Goal: Task Accomplishment & Management: Manage account settings

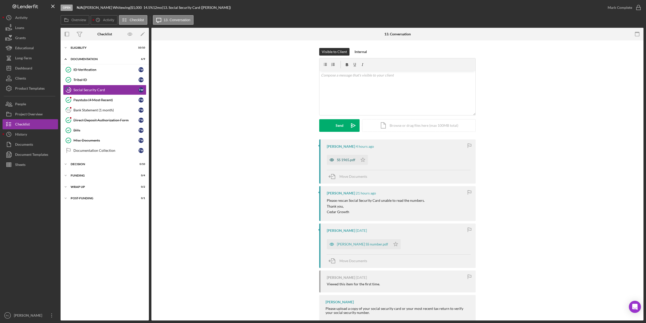
click at [348, 159] on div "SS 1965.pdf" at bounding box center [346, 160] width 18 height 4
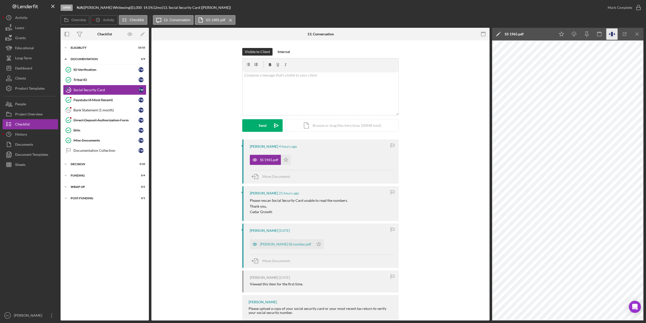
click at [611, 33] on icon "button" at bounding box center [612, 34] width 11 height 11
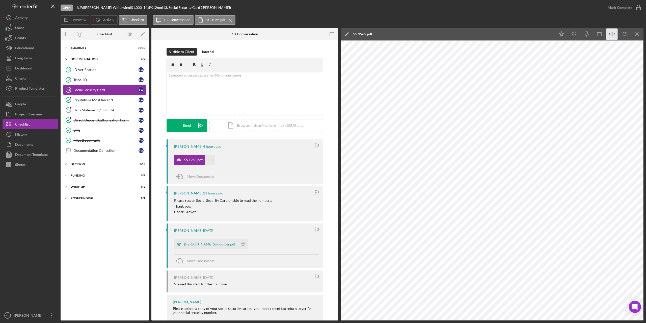
click at [210, 157] on icon "Icon/Star" at bounding box center [210, 160] width 10 height 10
click at [640, 6] on icon "button" at bounding box center [639, 7] width 13 height 13
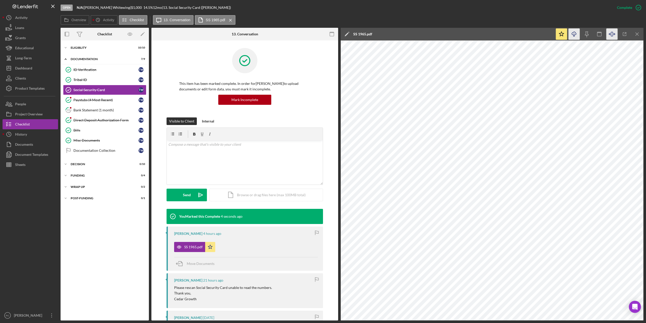
click at [575, 34] on icon "Icon/Download" at bounding box center [574, 34] width 11 height 11
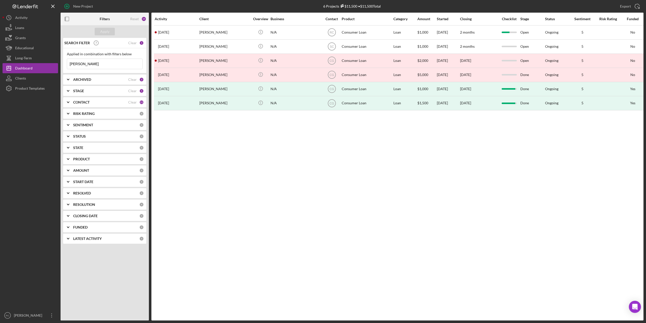
click at [90, 61] on input "[PERSON_NAME]" at bounding box center [104, 64] width 75 height 10
type input "p"
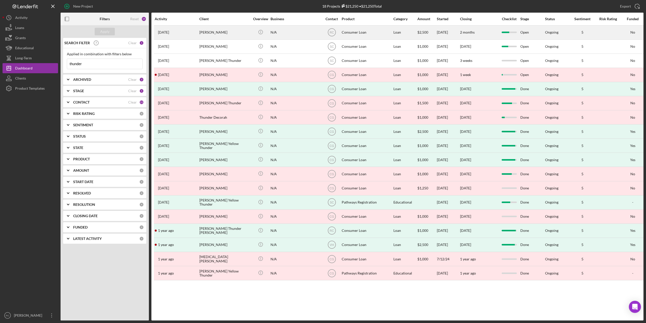
type input "thunder"
click at [209, 33] on div "[PERSON_NAME]" at bounding box center [224, 32] width 50 height 13
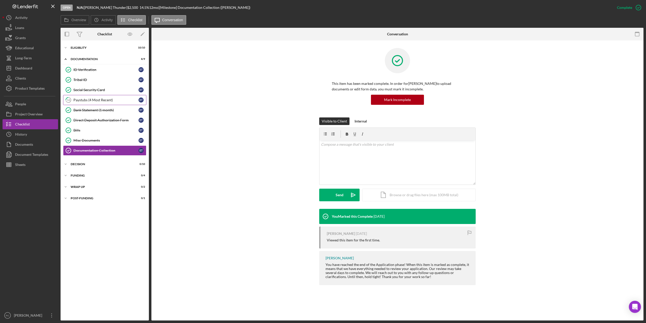
click at [90, 98] on div "Paystubs (4 Most Recent)" at bounding box center [105, 100] width 65 height 4
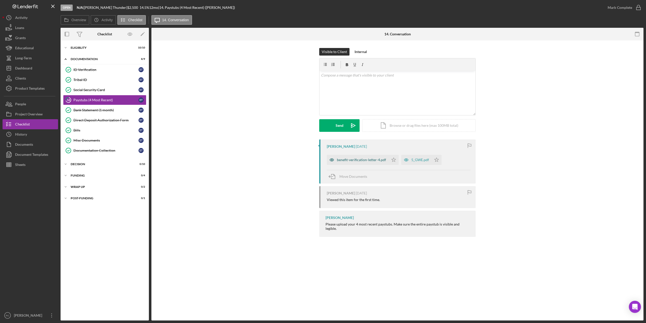
click at [358, 160] on div "benefit-verification-letter-4.pdf" at bounding box center [361, 160] width 49 height 4
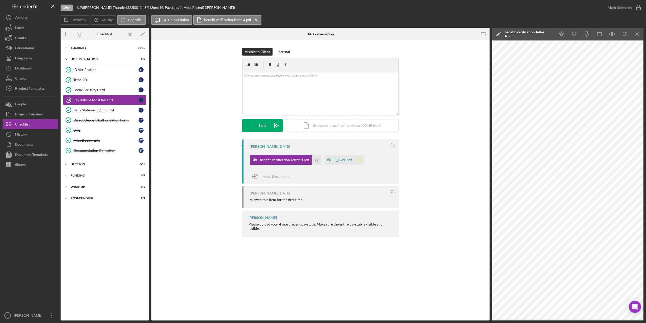
click at [359, 158] on icon "Icon/Star" at bounding box center [360, 160] width 10 height 10
click at [317, 160] on polygon "button" at bounding box center [317, 160] width 4 height 4
click at [639, 8] on icon "button" at bounding box center [639, 7] width 13 height 13
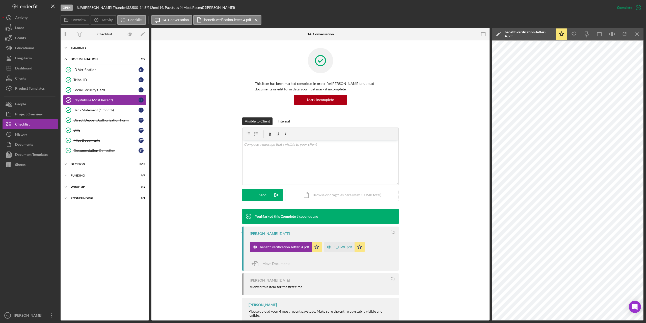
click at [77, 48] on div "Eligiblity" at bounding box center [107, 47] width 72 height 3
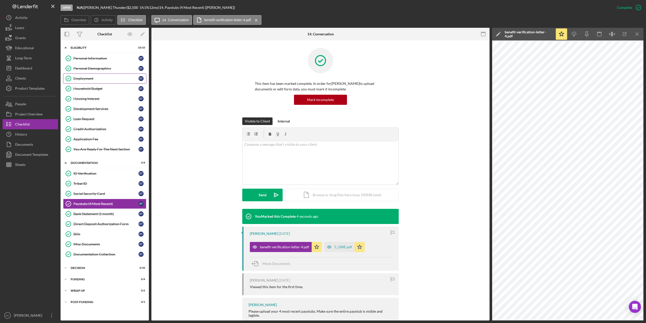
click at [88, 79] on div "Employment" at bounding box center [105, 79] width 65 height 4
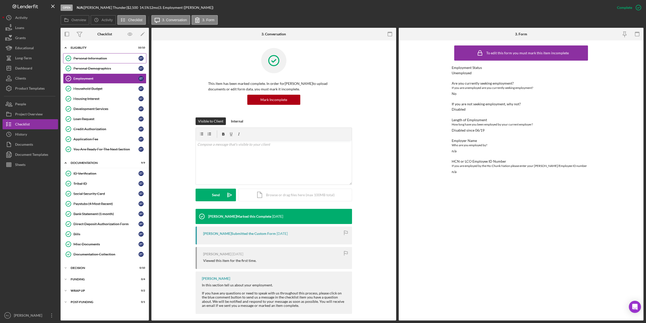
click at [95, 59] on div "Personal Information" at bounding box center [105, 58] width 65 height 4
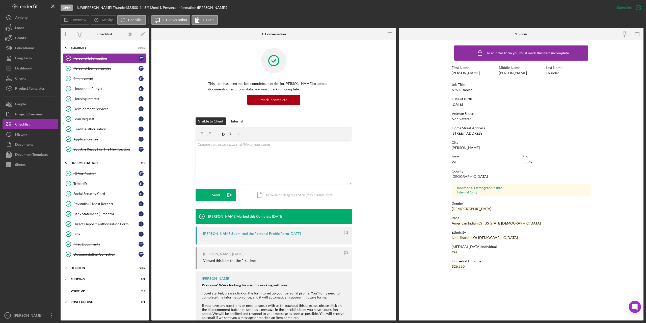
click at [92, 120] on div "Loan Request" at bounding box center [105, 119] width 65 height 4
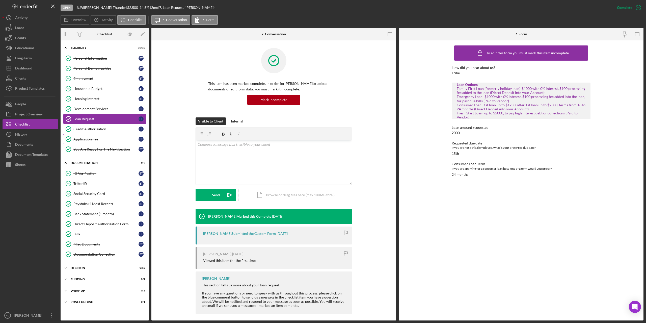
click at [95, 138] on div "Application Fee" at bounding box center [105, 139] width 65 height 4
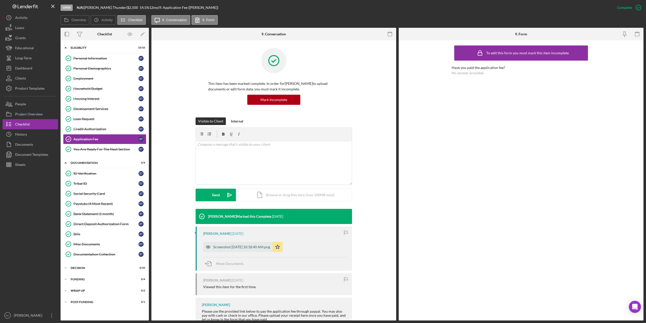
click at [236, 247] on div "Screenshot [DATE] 10.18.40 AM.png" at bounding box center [241, 247] width 57 height 4
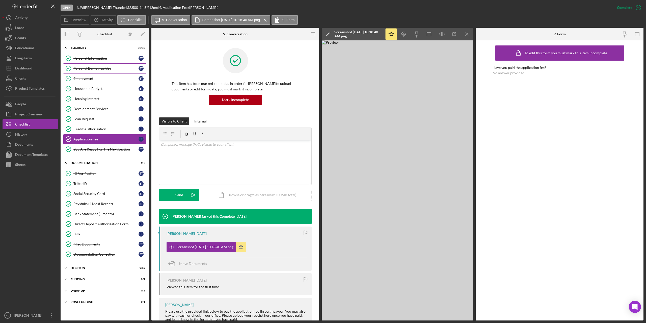
click at [92, 67] on div "Personal Demographics" at bounding box center [105, 68] width 65 height 4
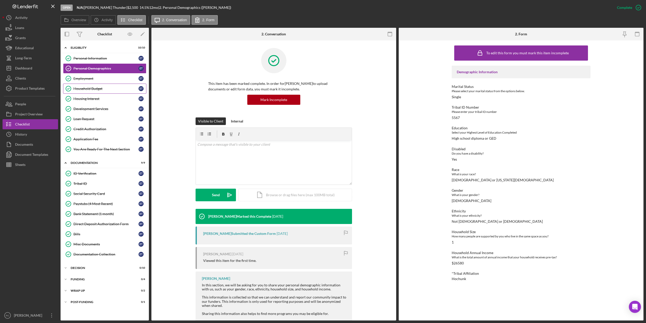
click at [90, 88] on div "Household Budget" at bounding box center [105, 89] width 65 height 4
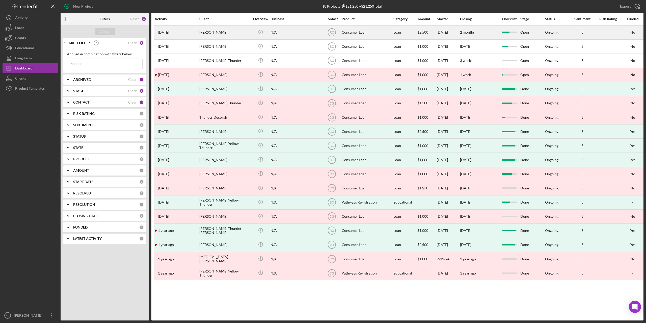
click at [212, 33] on div "[PERSON_NAME]" at bounding box center [224, 32] width 50 height 13
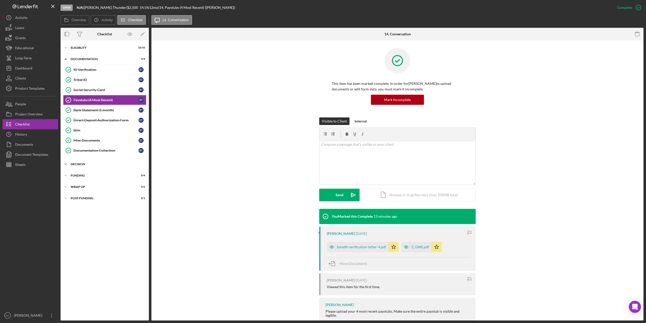
click at [82, 163] on div "Decision" at bounding box center [107, 164] width 72 height 3
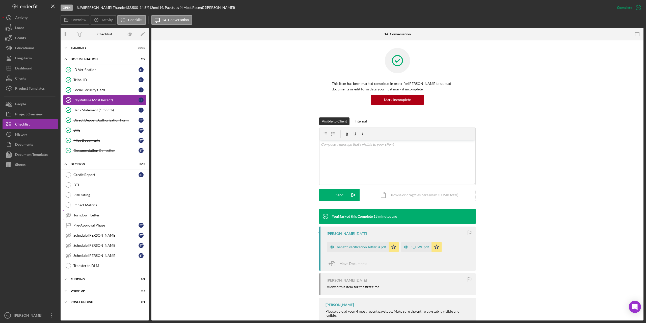
click at [90, 163] on div "Turndown Letter" at bounding box center [109, 215] width 73 height 4
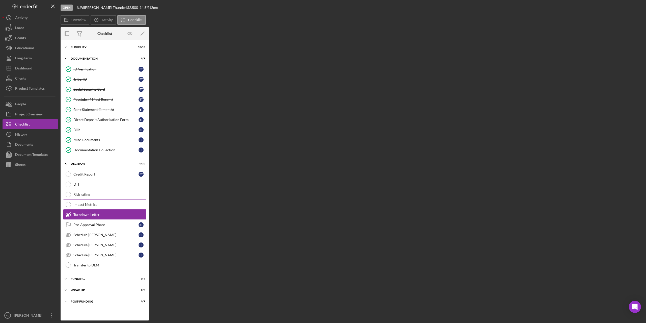
click at [88, 163] on div "Impact Metrics" at bounding box center [109, 205] width 73 height 4
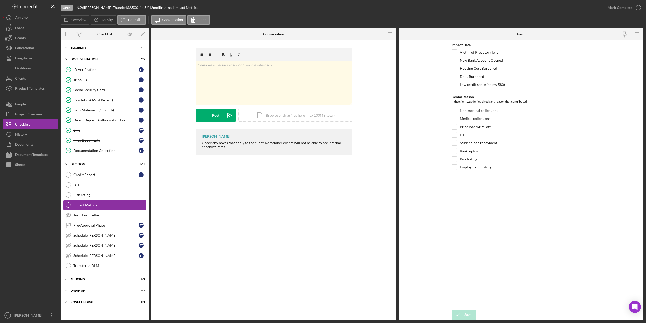
click at [322, 84] on input "Low credit score (below 580)" at bounding box center [454, 84] width 5 height 5
checkbox input "true"
click at [322, 157] on input "Risk Rating" at bounding box center [454, 159] width 5 height 5
checkbox input "true"
click at [322, 163] on div "Save" at bounding box center [468, 315] width 7 height 10
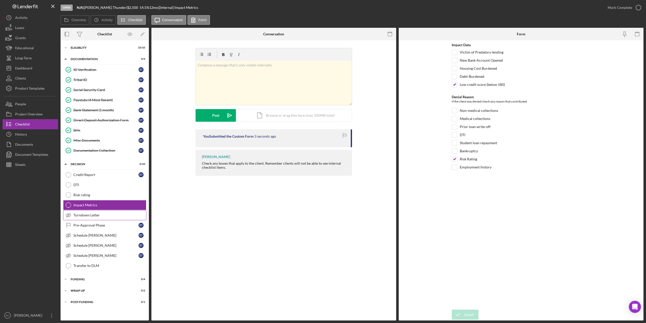
click at [87, 163] on div "Turndown Letter" at bounding box center [109, 215] width 73 height 4
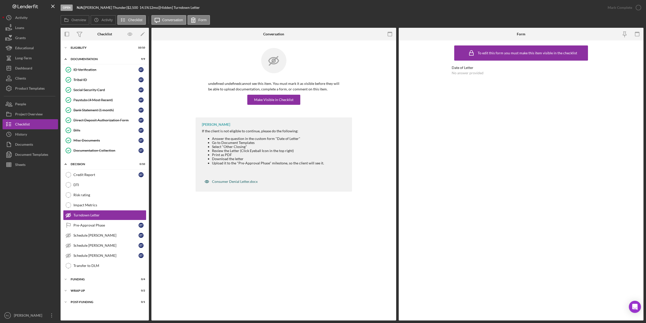
click at [225, 163] on div "Consumer Denial Letter.docx" at bounding box center [235, 182] width 46 height 4
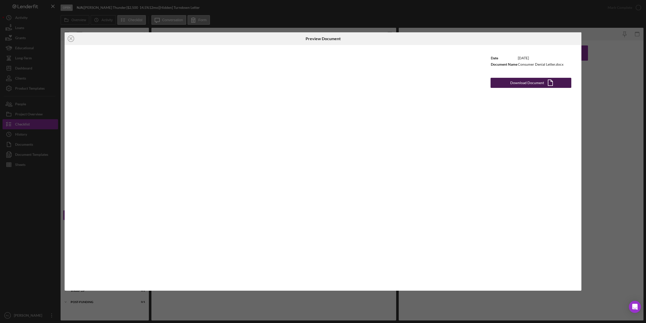
click at [322, 83] on div "Download Document" at bounding box center [528, 83] width 34 height 10
click at [322, 82] on div "Download Document" at bounding box center [528, 83] width 34 height 10
click at [71, 37] on icon "Icon/Close" at bounding box center [71, 38] width 13 height 13
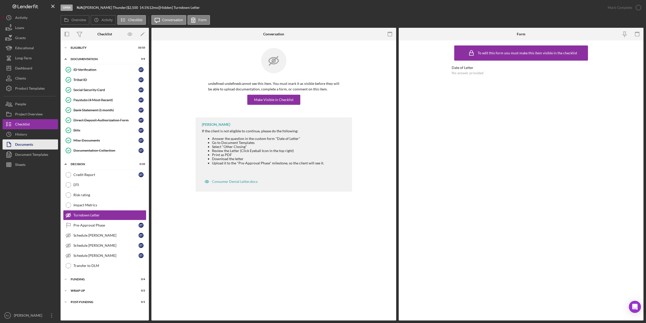
click at [26, 144] on div "Documents" at bounding box center [24, 144] width 18 height 11
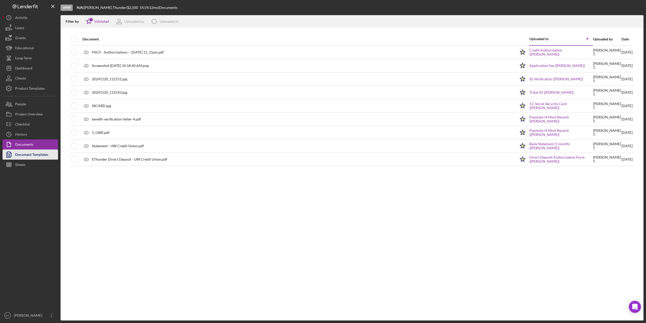
click at [26, 155] on div "Document Templates" at bounding box center [31, 154] width 33 height 11
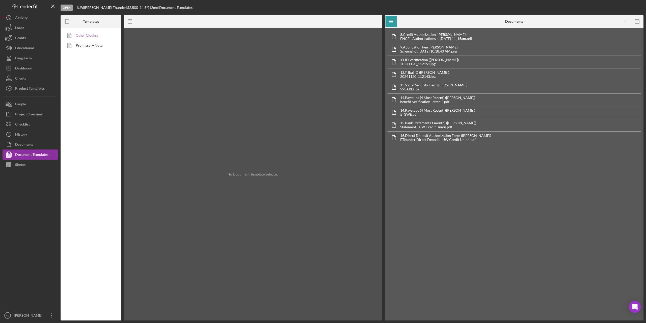
click at [85, 35] on link "Other Closing" at bounding box center [89, 35] width 53 height 10
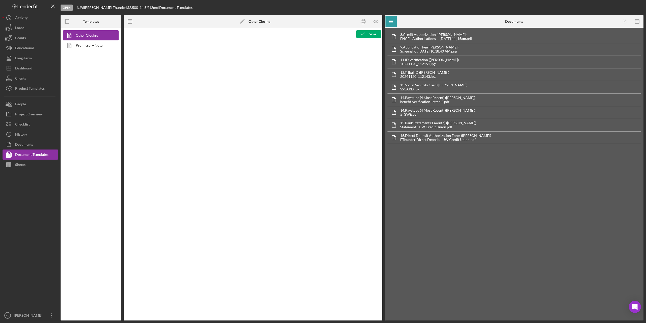
type textarea "<p style="margin-top: 0pt; margin-bottom: 0pt;">&nbsp;</p> <p style="margin-top…"
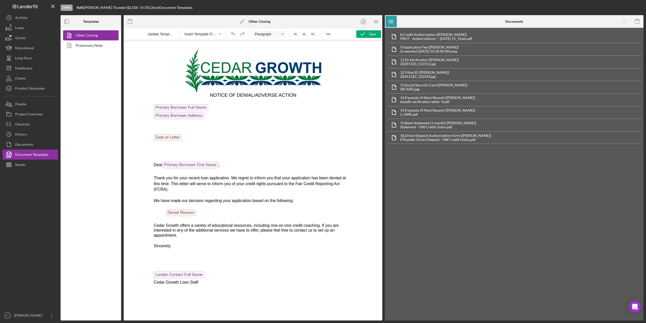
click at [224, 125] on p "Rich Text Area. Press ALT-0 for help." at bounding box center [253, 127] width 199 height 6
click at [25, 112] on div "Project Overview" at bounding box center [29, 114] width 28 height 11
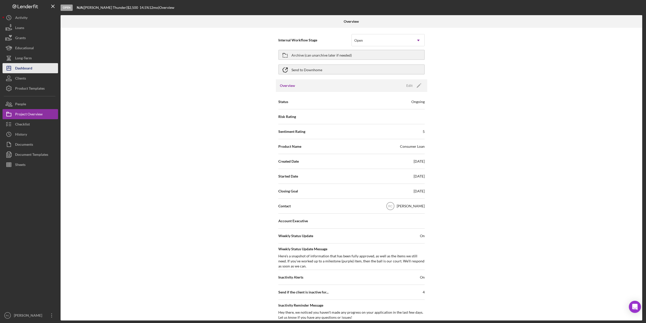
click at [25, 66] on div "Dashboard" at bounding box center [23, 68] width 17 height 11
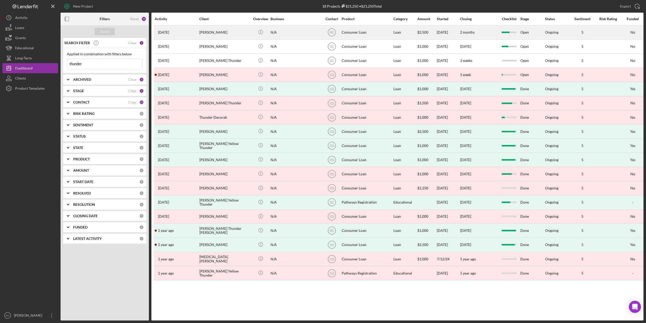
click at [214, 31] on div "[PERSON_NAME]" at bounding box center [224, 32] width 50 height 13
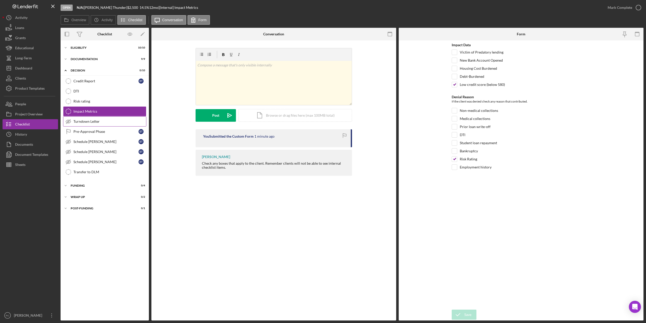
click at [89, 122] on div "Turndown Letter" at bounding box center [109, 121] width 73 height 4
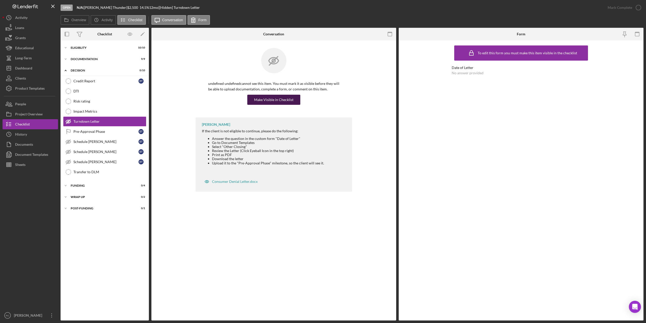
click at [276, 98] on div "Make Visible in Checklist" at bounding box center [273, 100] width 39 height 10
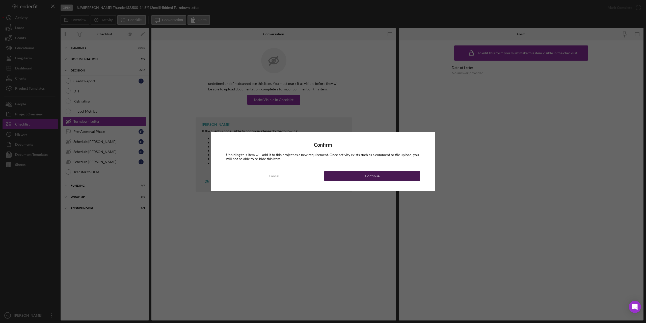
click at [322, 163] on button "Continue" at bounding box center [372, 176] width 96 height 10
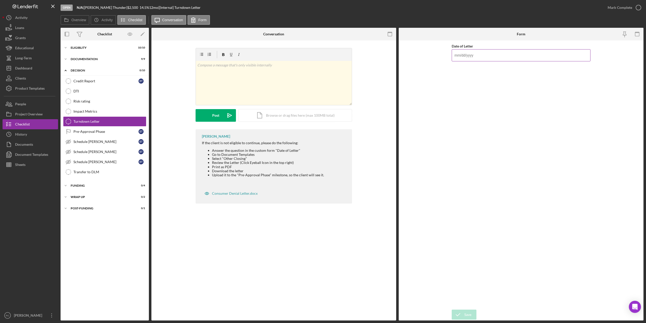
click at [322, 56] on input "Date of Letter" at bounding box center [521, 55] width 139 height 12
type input "[DATE]"
click at [322, 163] on div "Save" at bounding box center [468, 315] width 7 height 10
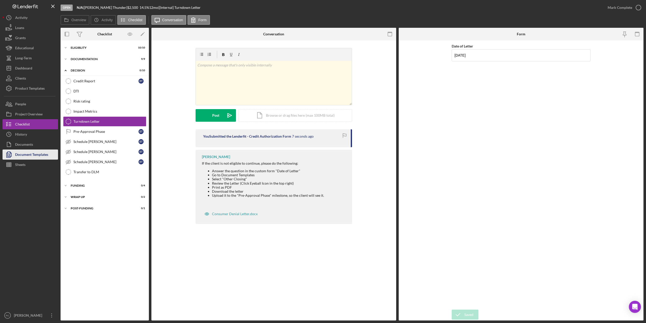
click at [40, 154] on div "Document Templates" at bounding box center [31, 154] width 33 height 11
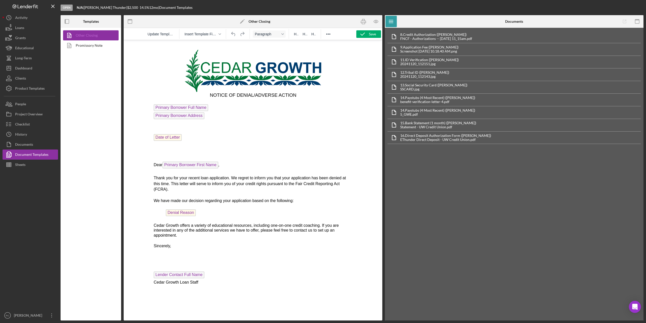
click at [93, 34] on link "Other Closing" at bounding box center [89, 35] width 53 height 10
click at [322, 21] on icon "button" at bounding box center [376, 22] width 2 height 2
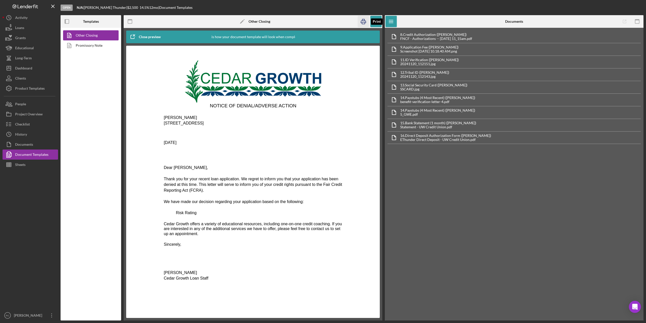
click at [322, 22] on icon "button" at bounding box center [363, 21] width 11 height 11
click at [150, 35] on div "Close preview" at bounding box center [150, 37] width 22 height 10
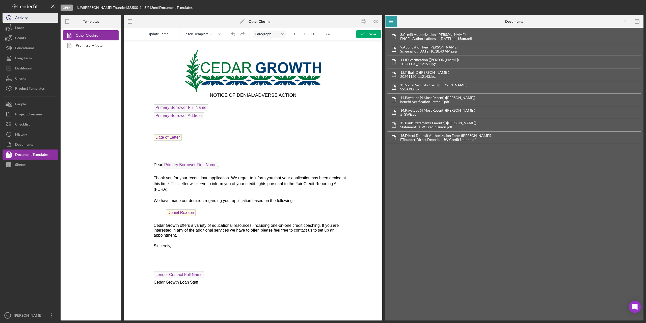
click at [23, 18] on div "Activity" at bounding box center [21, 18] width 12 height 11
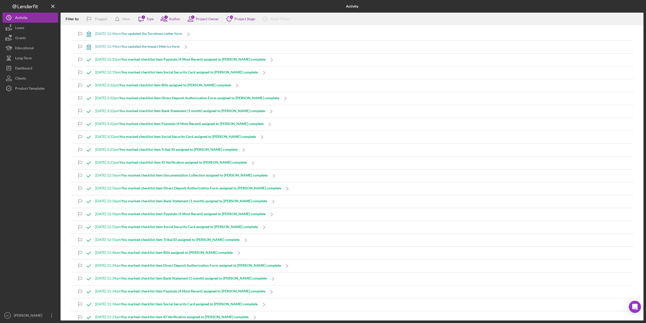
click at [149, 34] on b "You updated the Turndown Letter form" at bounding box center [151, 33] width 61 height 4
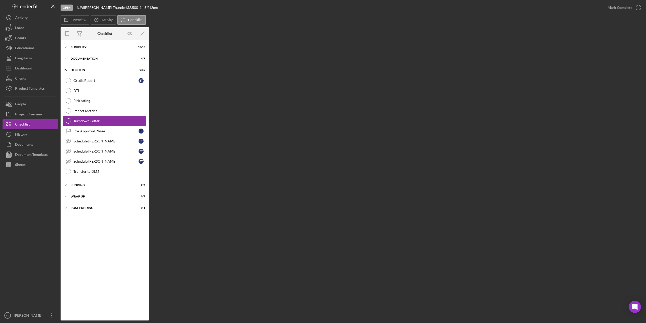
click at [88, 119] on div "Turndown Letter" at bounding box center [109, 121] width 73 height 4
click at [70, 120] on icon "Turndown Letter" at bounding box center [68, 121] width 13 height 13
click at [20, 123] on div "Checklist" at bounding box center [22, 124] width 15 height 11
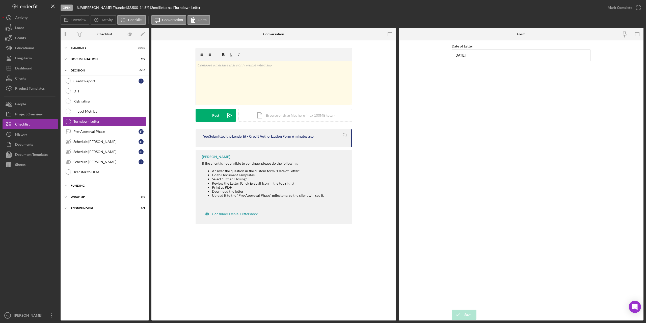
click at [84, 163] on div "Funding" at bounding box center [107, 185] width 72 height 3
click at [83, 163] on div "Icon/Expander Post-Funding 0 / 1" at bounding box center [105, 251] width 88 height 10
click at [79, 163] on div "Post-Funding" at bounding box center [107, 251] width 72 height 3
click at [78, 163] on div "Wrap up" at bounding box center [107, 240] width 72 height 3
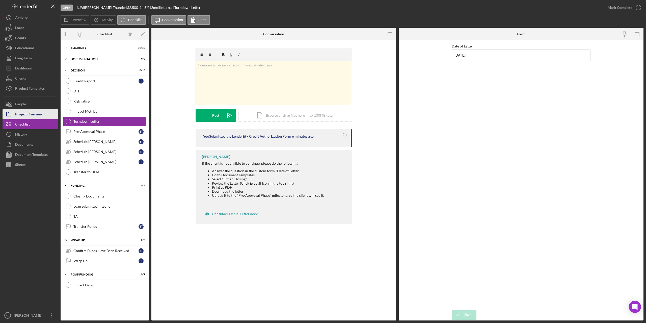
click at [29, 111] on div "Project Overview" at bounding box center [29, 114] width 28 height 11
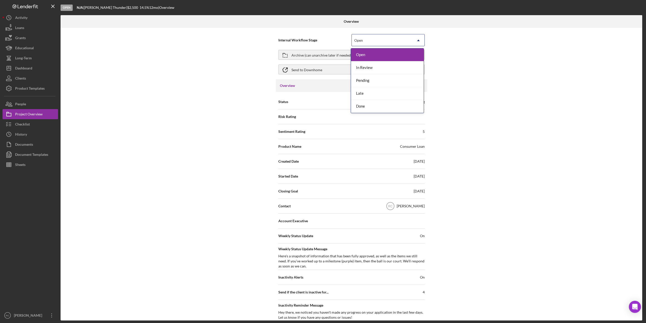
click at [322, 40] on div "Open" at bounding box center [382, 41] width 61 height 12
click at [322, 106] on div "Done" at bounding box center [387, 106] width 73 height 13
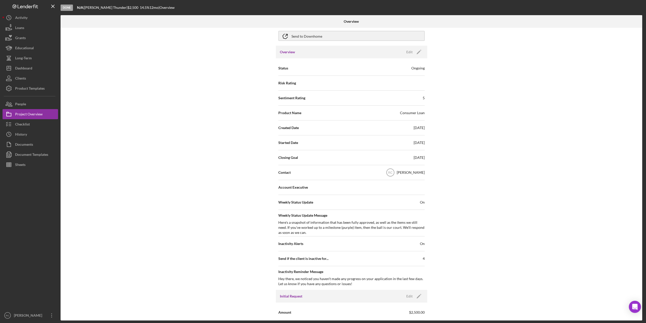
scroll to position [67, 0]
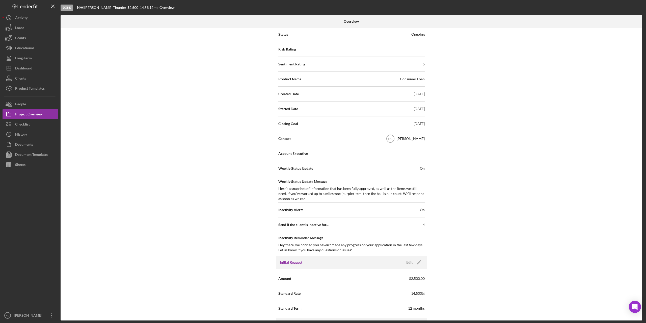
click at [322, 34] on div "Ongoing" at bounding box center [418, 34] width 13 height 5
click at [280, 35] on span "Status" at bounding box center [284, 34] width 10 height 5
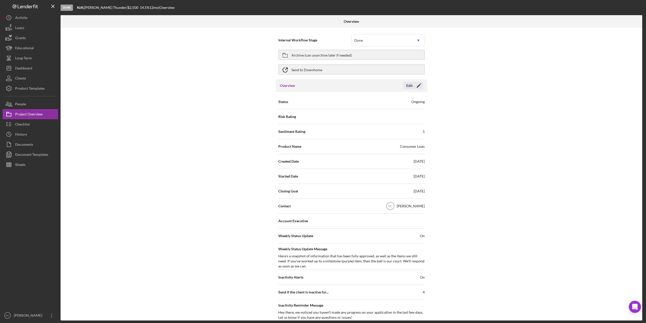
click at [322, 86] on icon "Icon/Edit" at bounding box center [419, 85] width 13 height 13
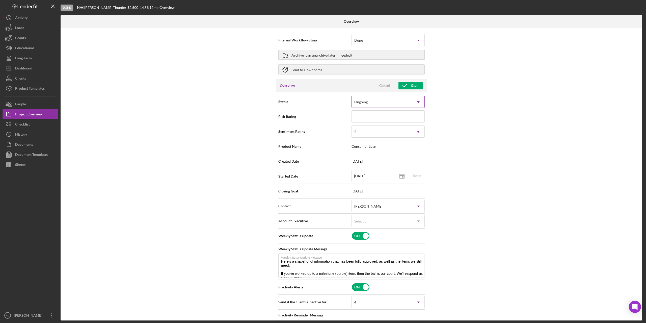
click at [322, 102] on div "Ongoing" at bounding box center [382, 102] width 61 height 12
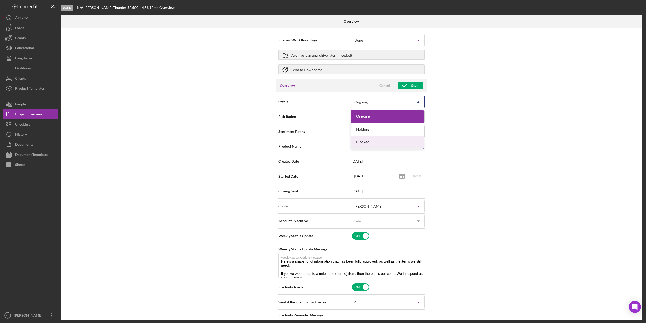
click at [322, 163] on div "Internal Workflow Stage Done Icon/Dropdown Arrow Archive (can unarchive later i…" at bounding box center [352, 174] width 582 height 293
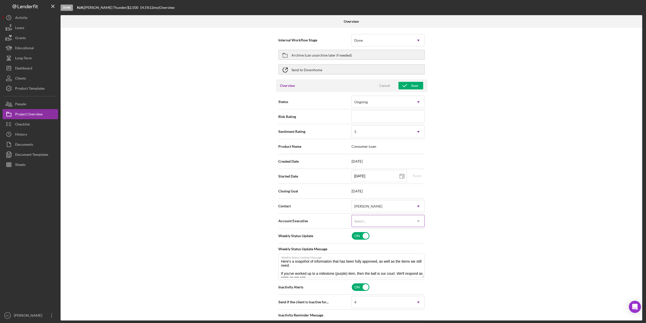
click at [322, 163] on div "Select..." at bounding box center [382, 221] width 61 height 12
click at [322, 163] on div "[PERSON_NAME]" at bounding box center [387, 287] width 73 height 13
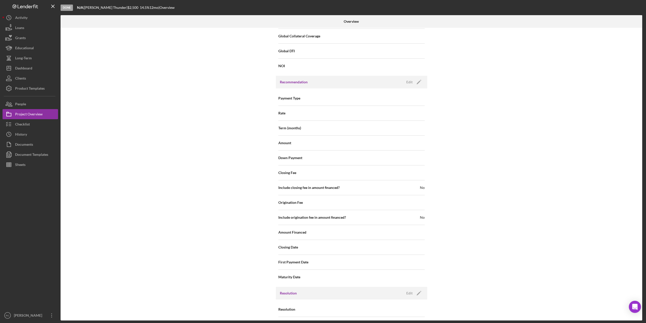
scroll to position [488, 0]
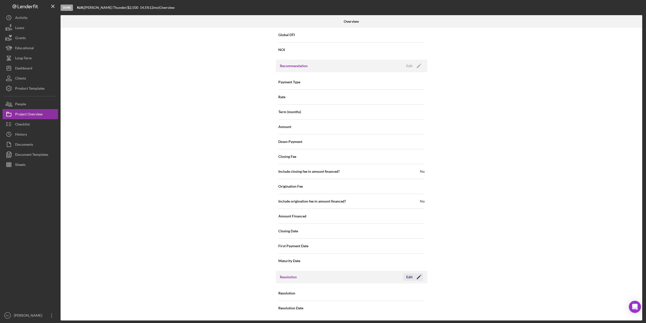
click at [322, 163] on icon "Icon/Edit" at bounding box center [419, 277] width 13 height 13
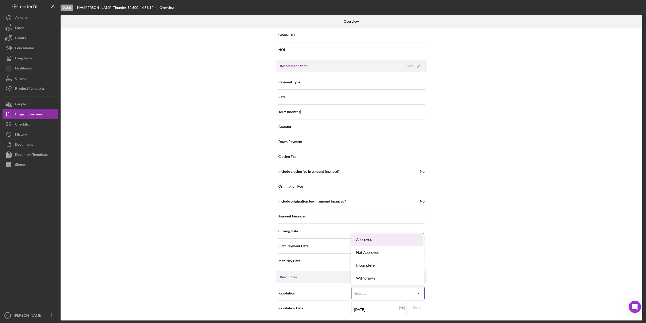
click at [322, 163] on div "Select..." at bounding box center [382, 294] width 61 height 12
click at [322, 163] on div "Not Approved" at bounding box center [387, 252] width 73 height 13
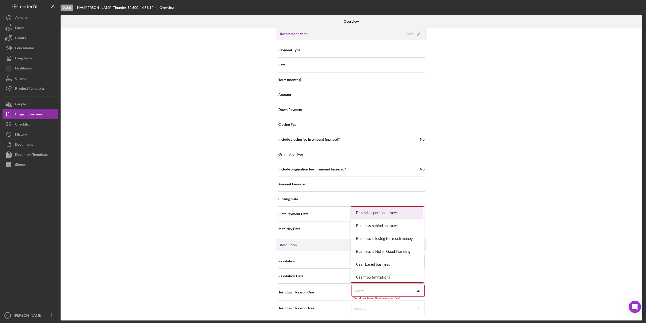
click at [322, 163] on div "Select..." at bounding box center [382, 291] width 61 height 12
click at [322, 163] on div "DENIED" at bounding box center [387, 240] width 73 height 13
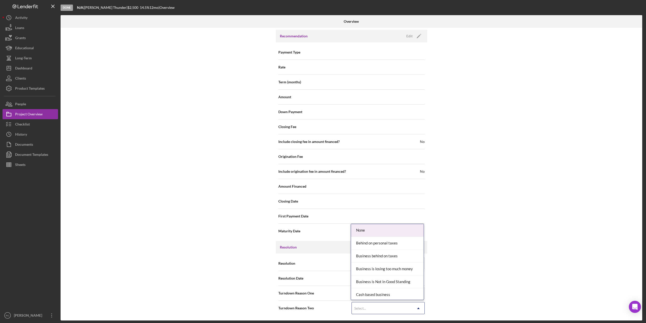
click at [322, 163] on div "Select..." at bounding box center [382, 308] width 61 height 12
click at [322, 163] on div "Too many defaults" at bounding box center [387, 257] width 73 height 13
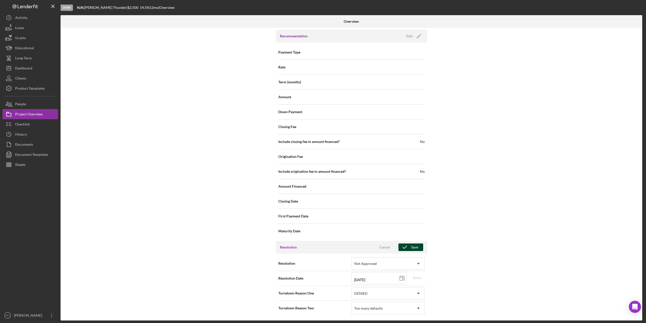
click at [322, 163] on div "Save" at bounding box center [414, 247] width 7 height 8
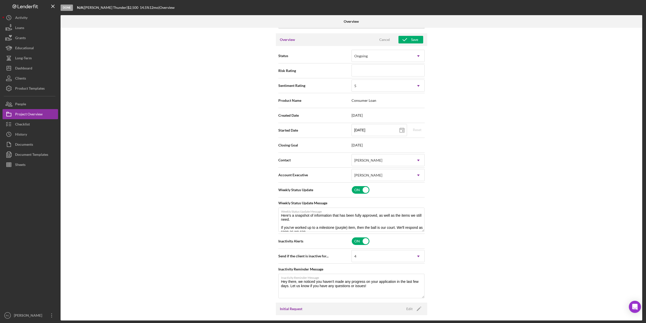
scroll to position [0, 0]
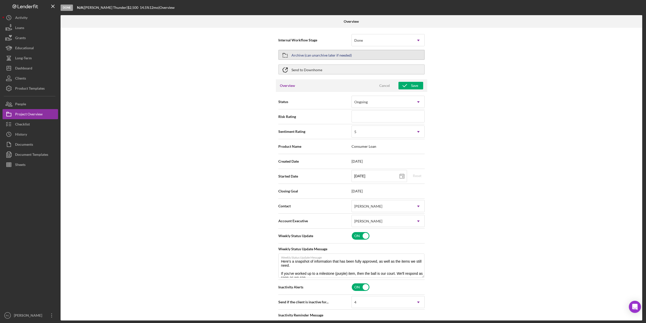
click at [322, 53] on div "Archive (can unarchive later if needed)" at bounding box center [322, 54] width 60 height 9
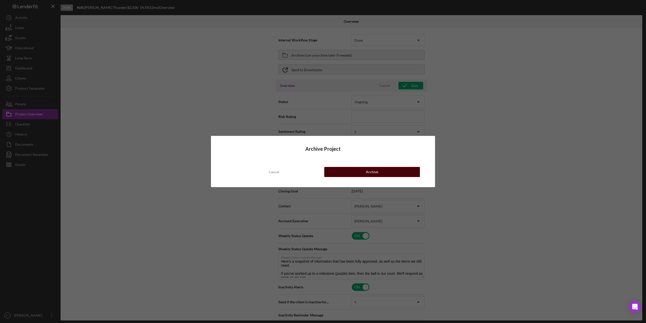
click at [322, 163] on div "Archive" at bounding box center [372, 172] width 12 height 10
type textarea "Here's a snapshot of information that has been fully approved, as well as the i…"
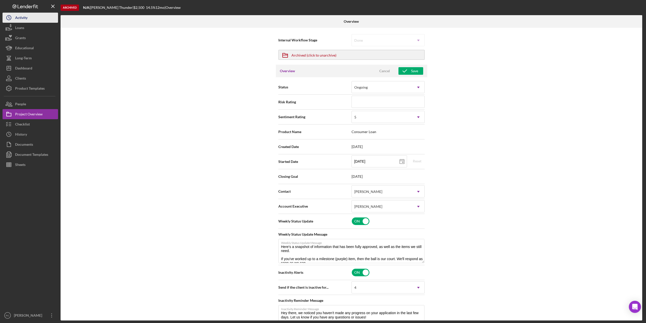
click at [21, 18] on div "Activity" at bounding box center [21, 18] width 12 height 11
